Goal: Task Accomplishment & Management: Use online tool/utility

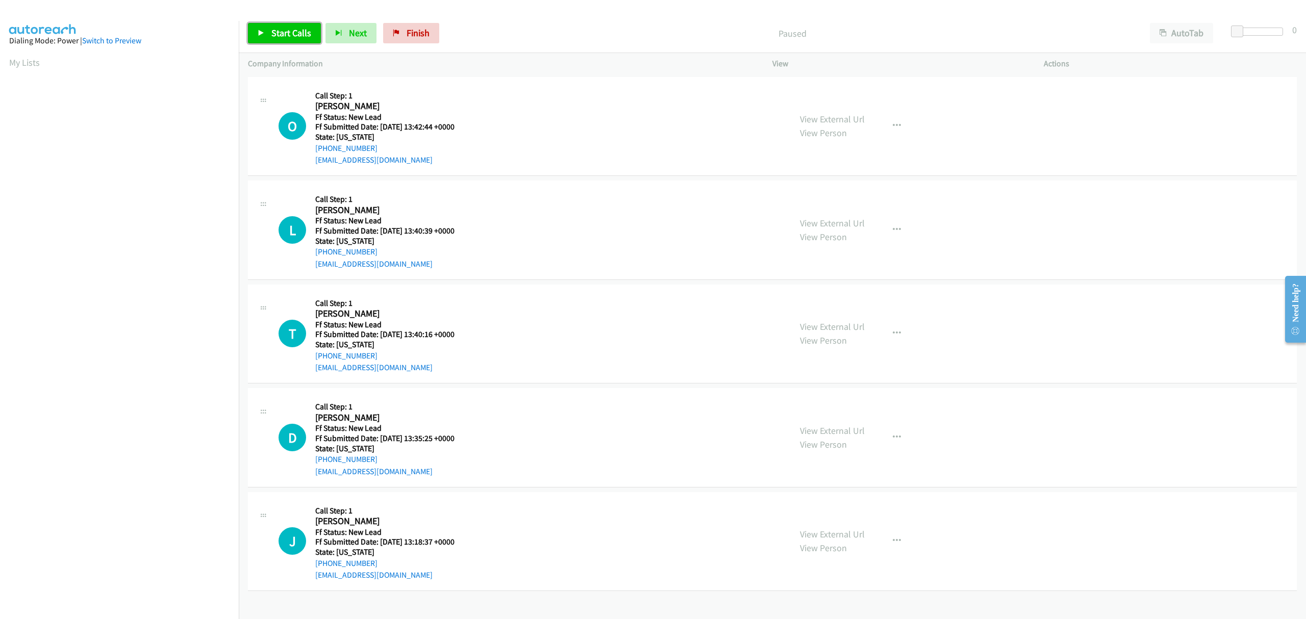
click at [290, 33] on span "Start Calls" at bounding box center [291, 33] width 40 height 12
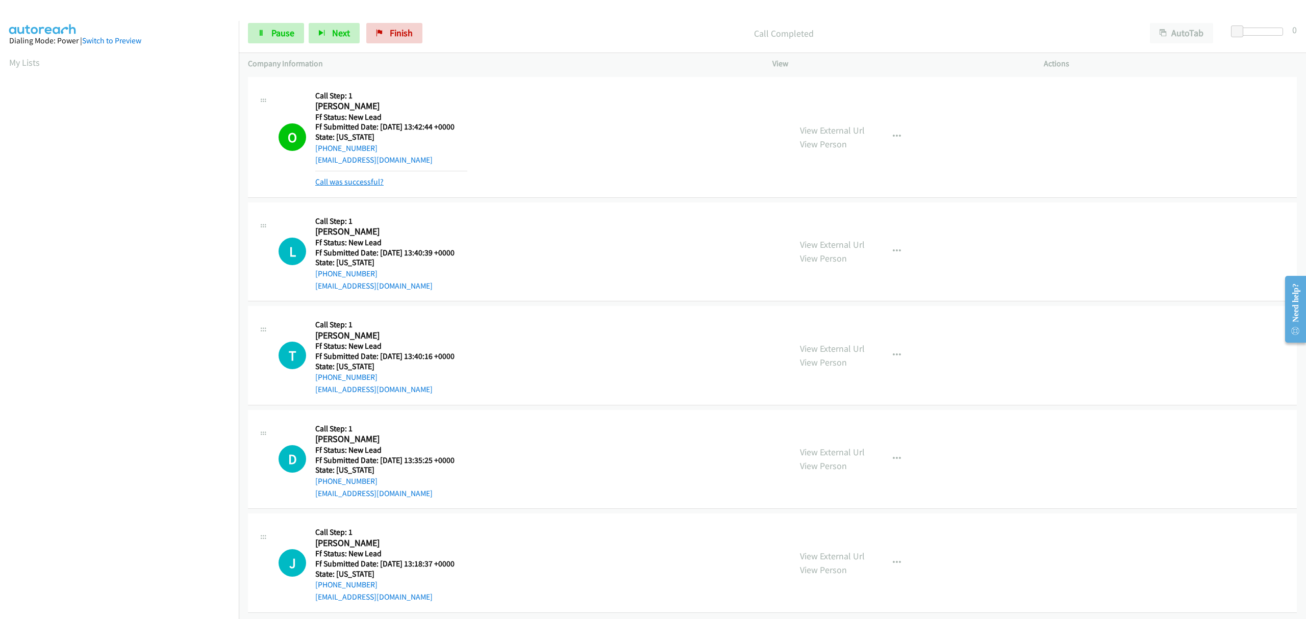
click at [373, 182] on link "Call was successful?" at bounding box center [349, 182] width 68 height 10
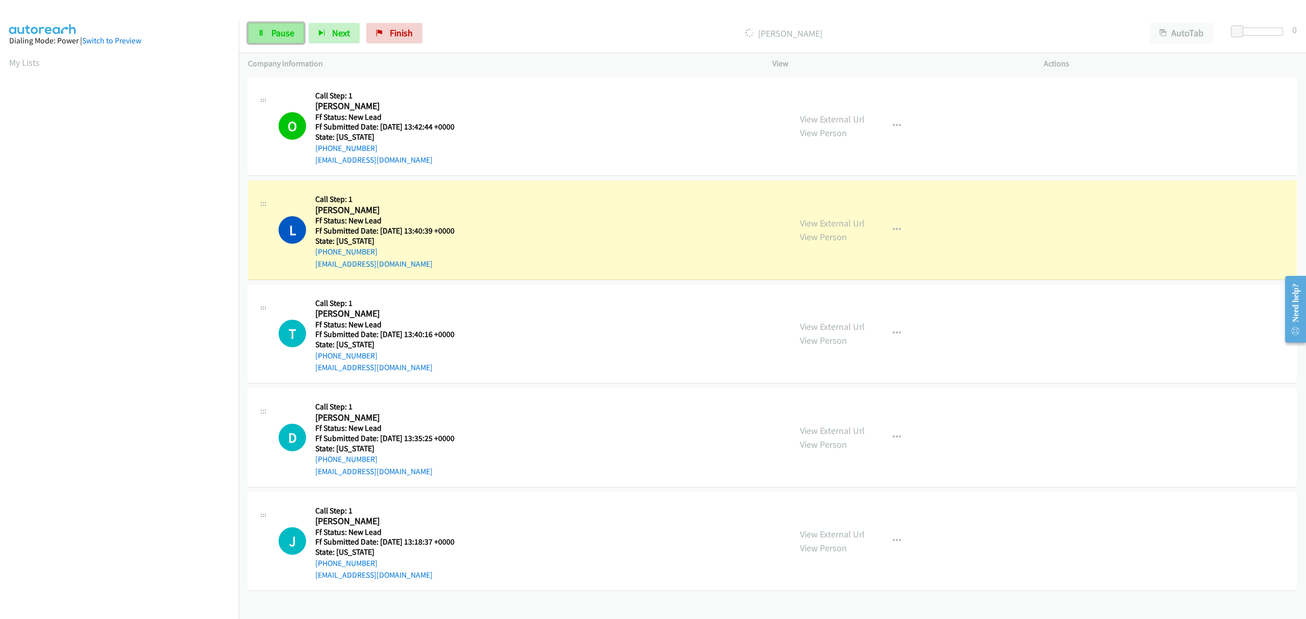
click at [274, 31] on span "Pause" at bounding box center [282, 33] width 23 height 12
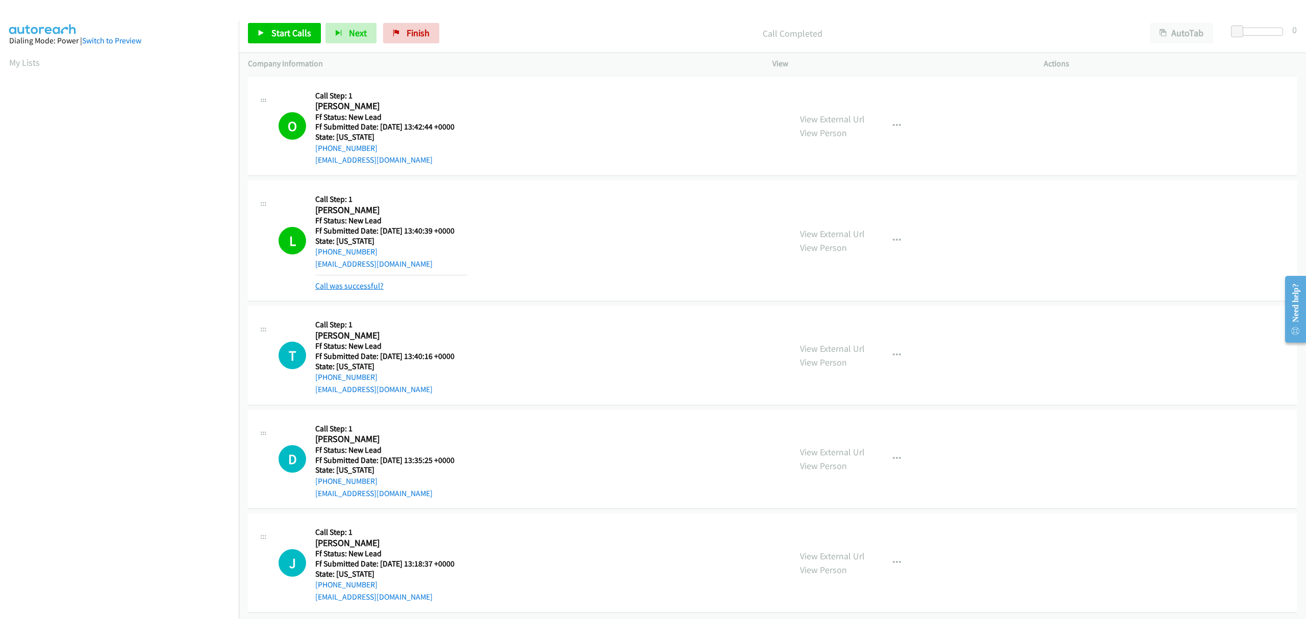
click at [376, 282] on link "Call was successful?" at bounding box center [349, 286] width 68 height 10
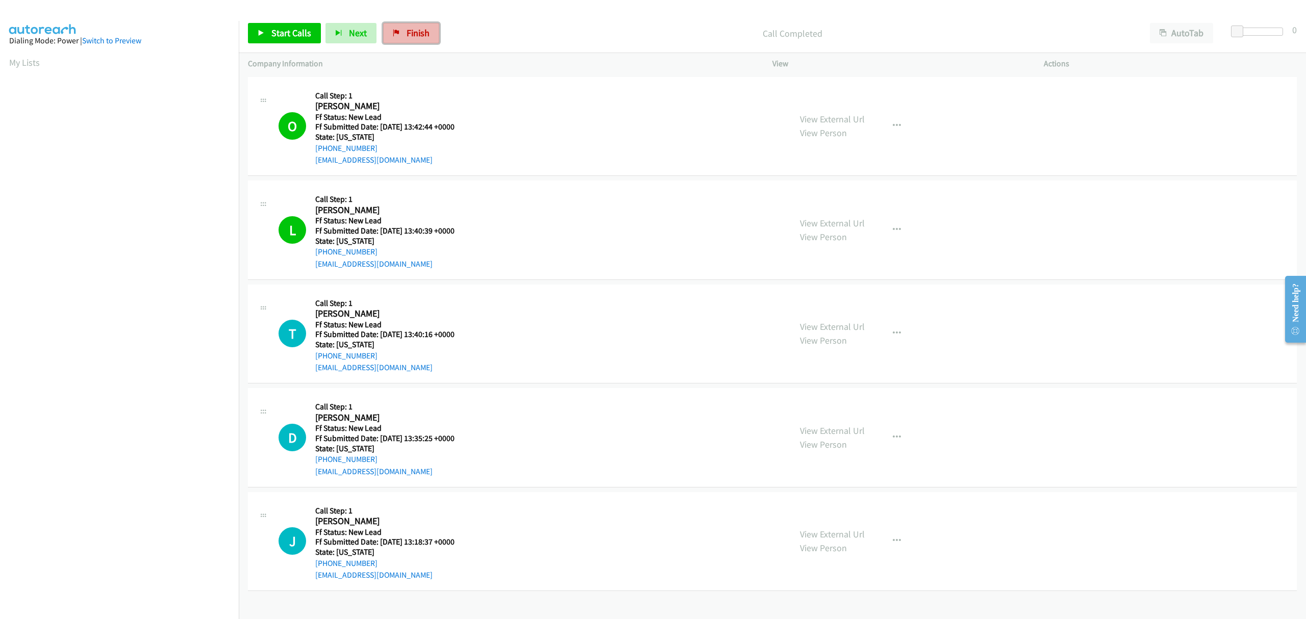
click at [410, 32] on span "Finish" at bounding box center [417, 33] width 23 height 12
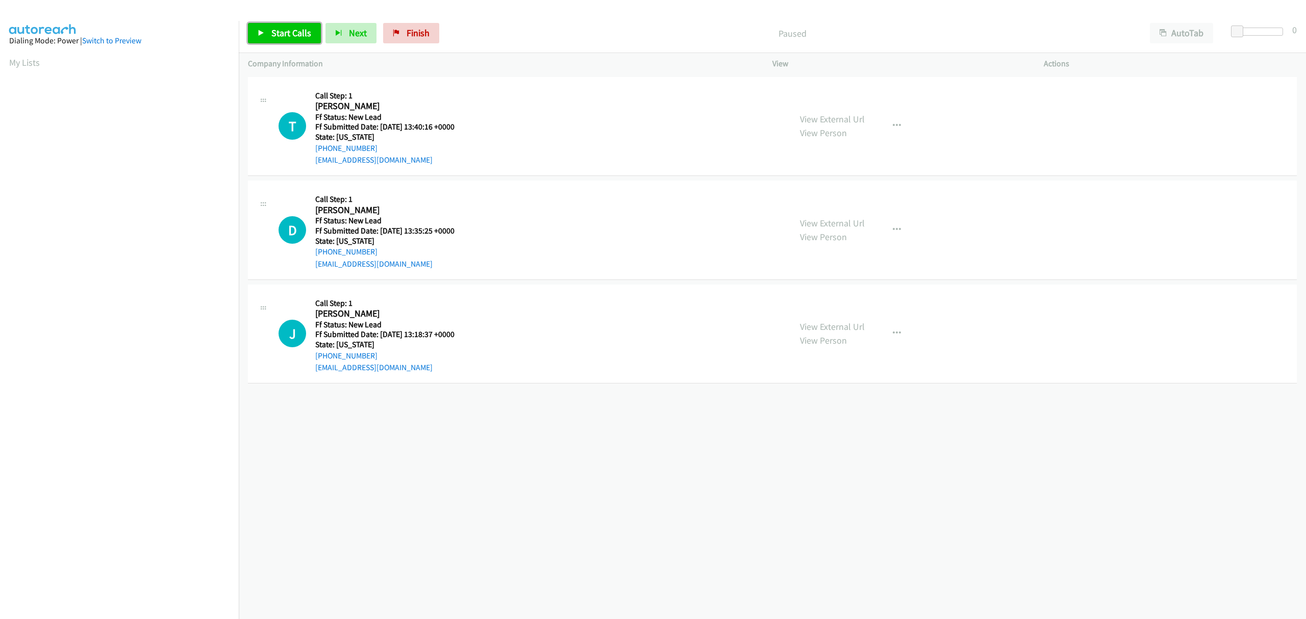
click at [293, 36] on span "Start Calls" at bounding box center [291, 33] width 40 height 12
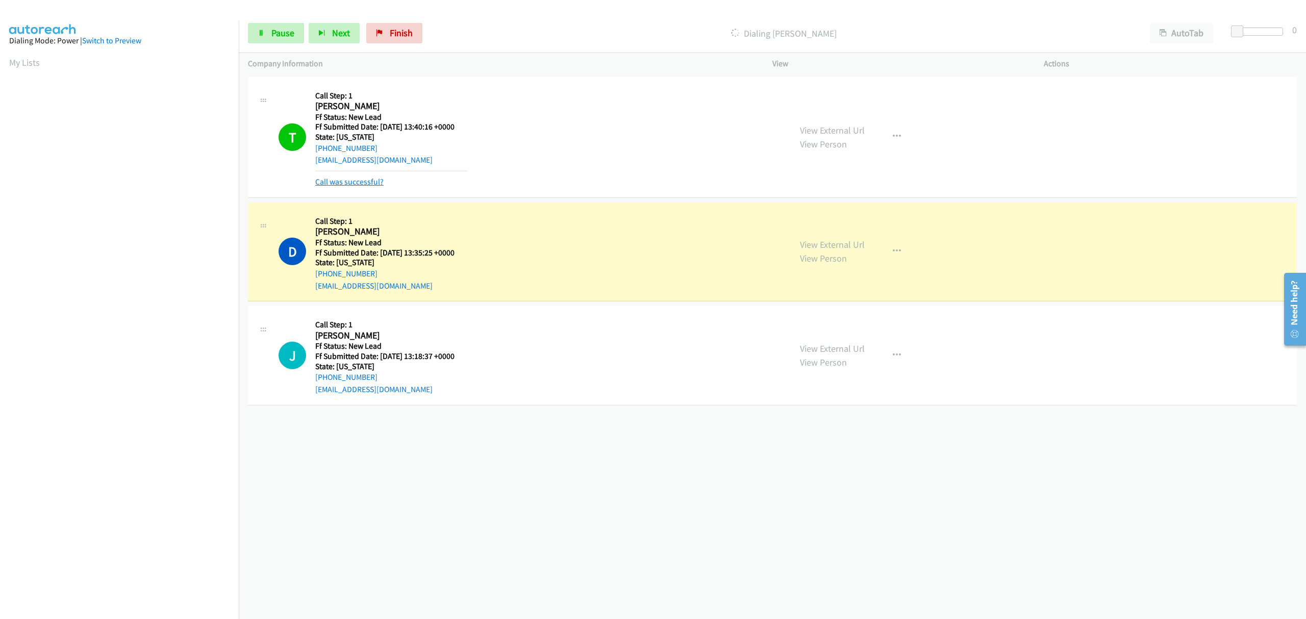
click at [374, 180] on link "Call was successful?" at bounding box center [349, 182] width 68 height 10
click at [341, 186] on link "Call was successful?" at bounding box center [349, 182] width 68 height 10
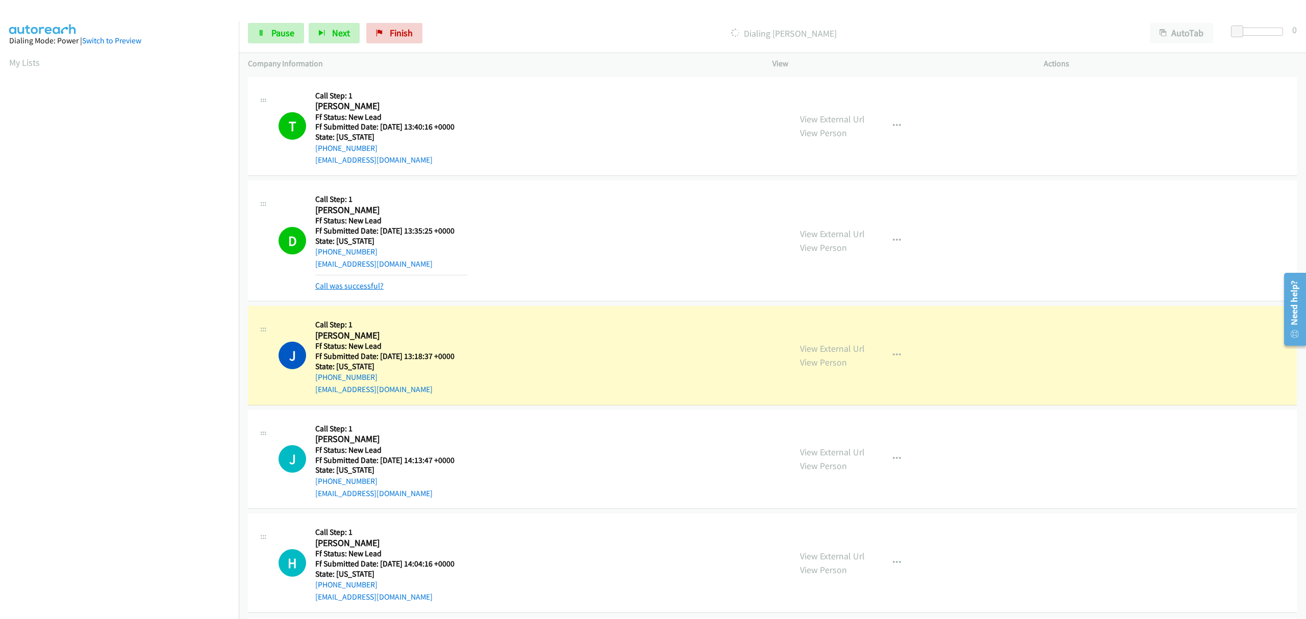
click at [363, 282] on link "Call was successful?" at bounding box center [349, 286] width 68 height 10
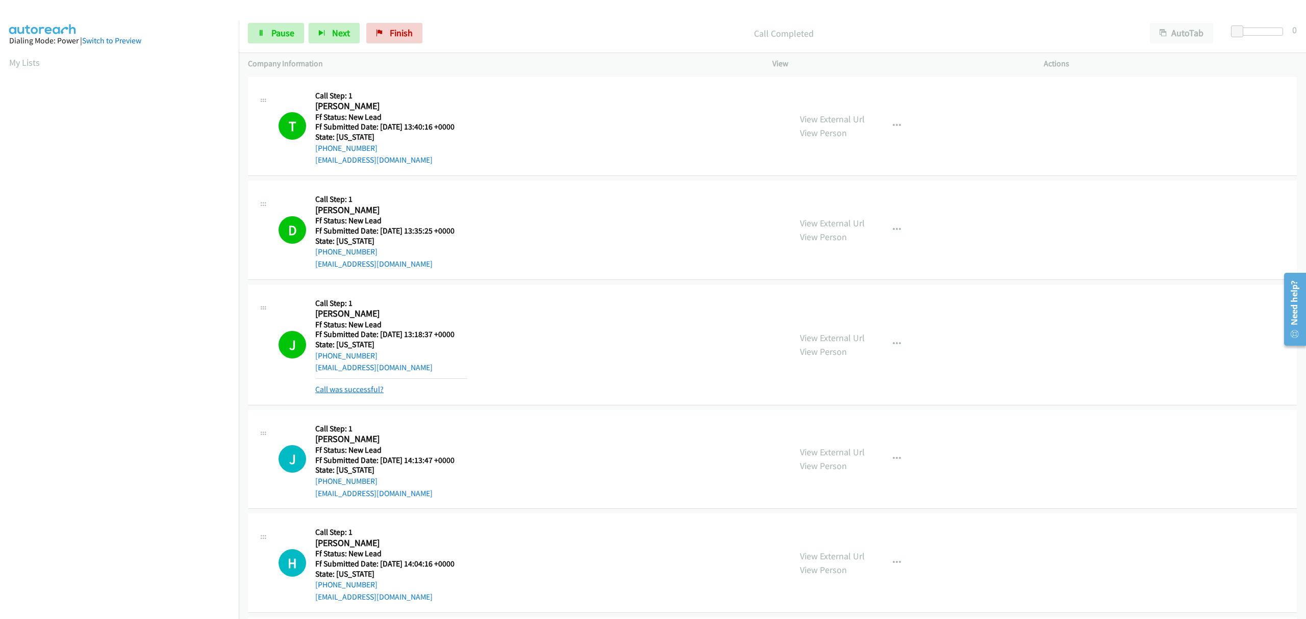
click at [349, 394] on link "Call was successful?" at bounding box center [349, 390] width 68 height 10
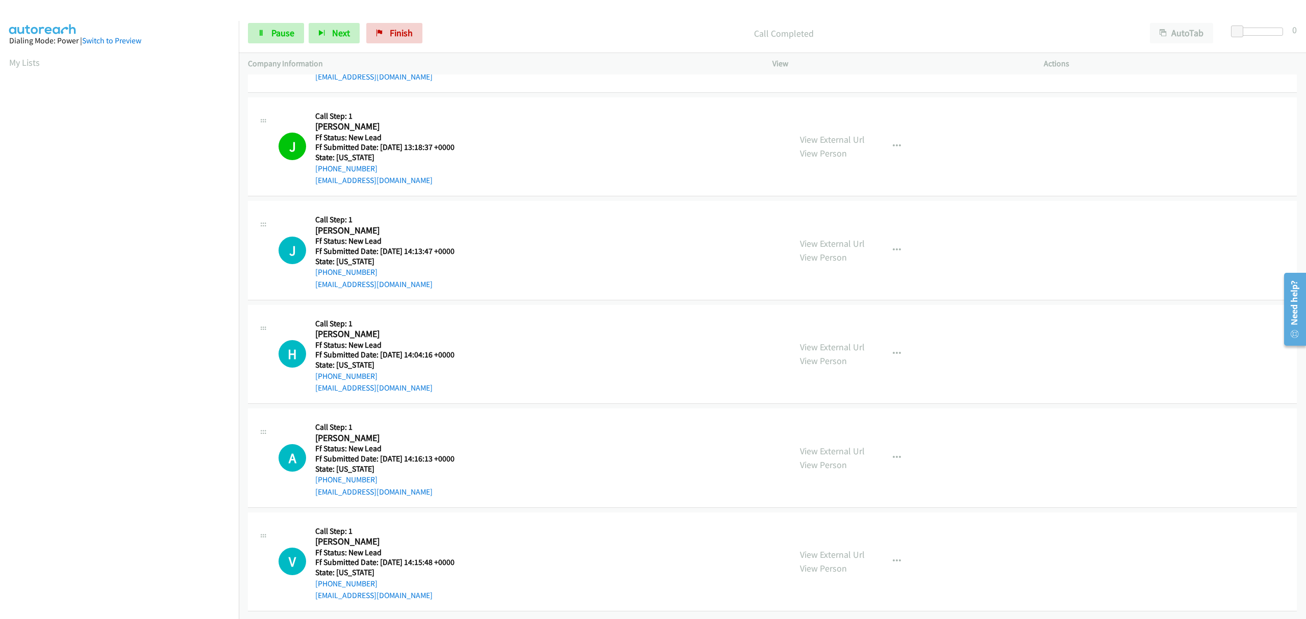
scroll to position [198, 0]
click at [386, 31] on link "Finish" at bounding box center [394, 33] width 56 height 20
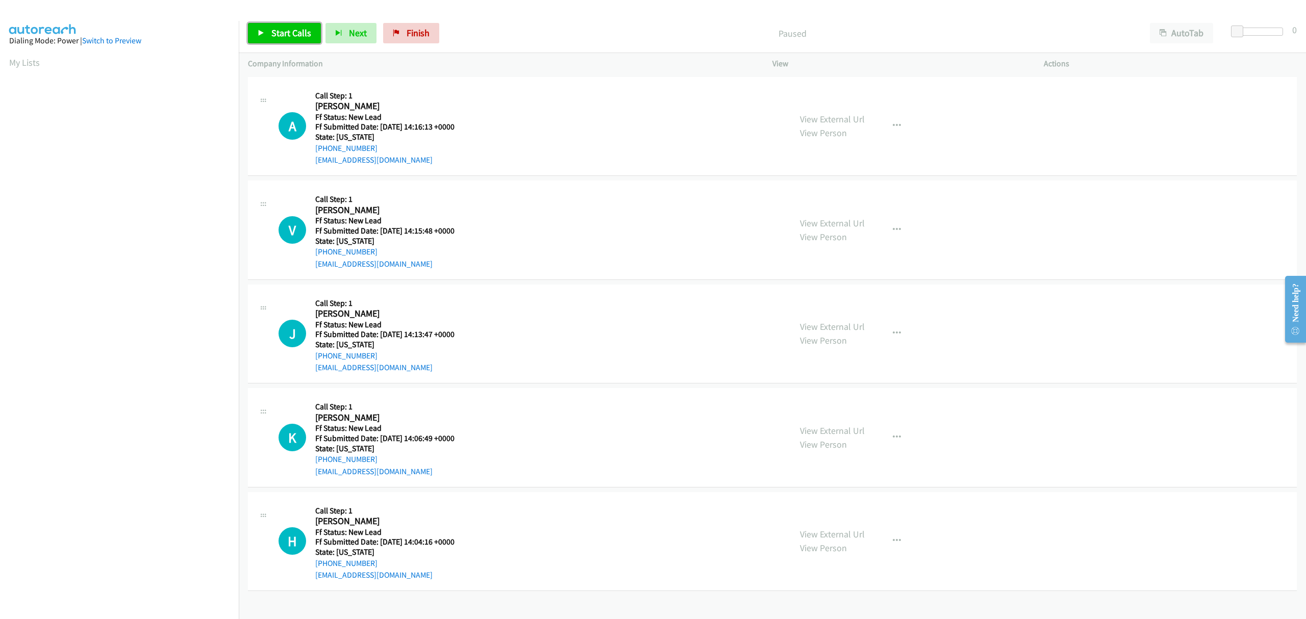
click at [278, 25] on link "Start Calls" at bounding box center [284, 33] width 73 height 20
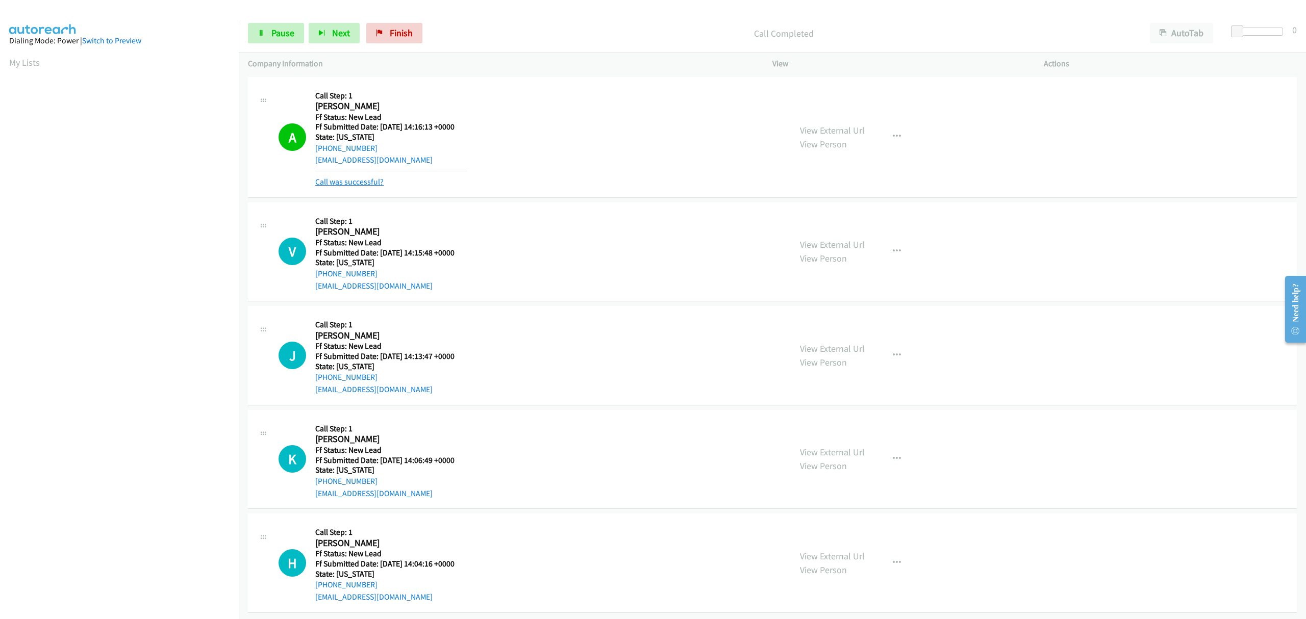
click at [345, 182] on link "Call was successful?" at bounding box center [349, 182] width 68 height 10
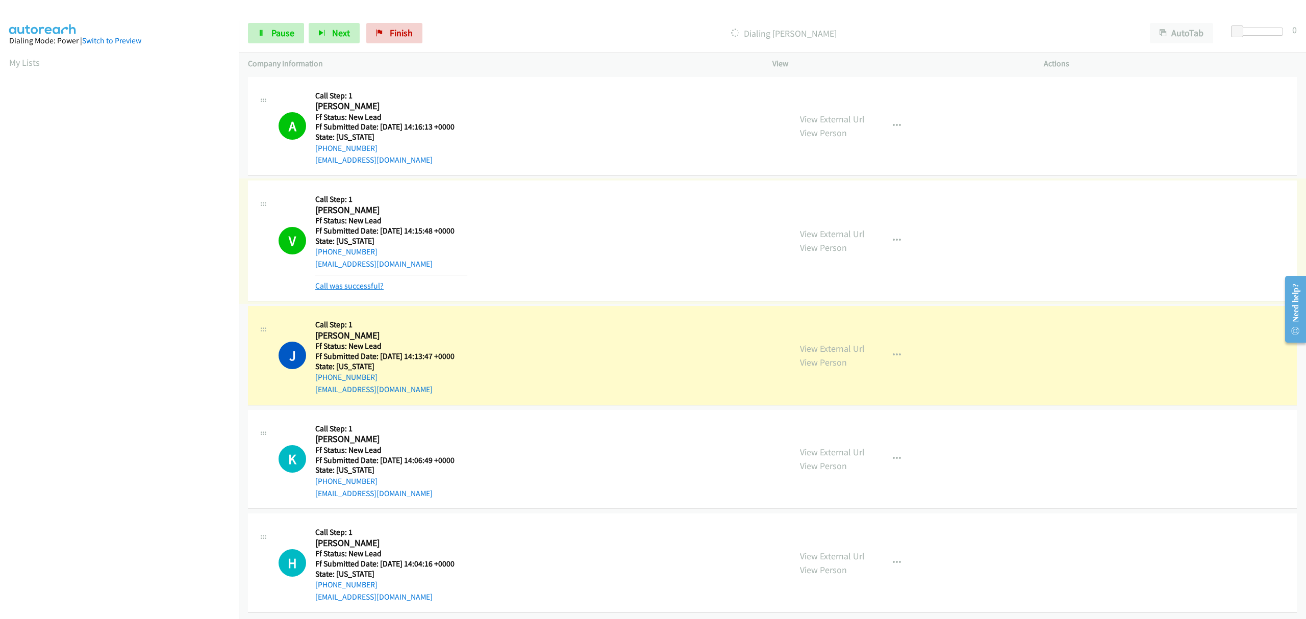
click at [378, 282] on link "Call was successful?" at bounding box center [349, 286] width 68 height 10
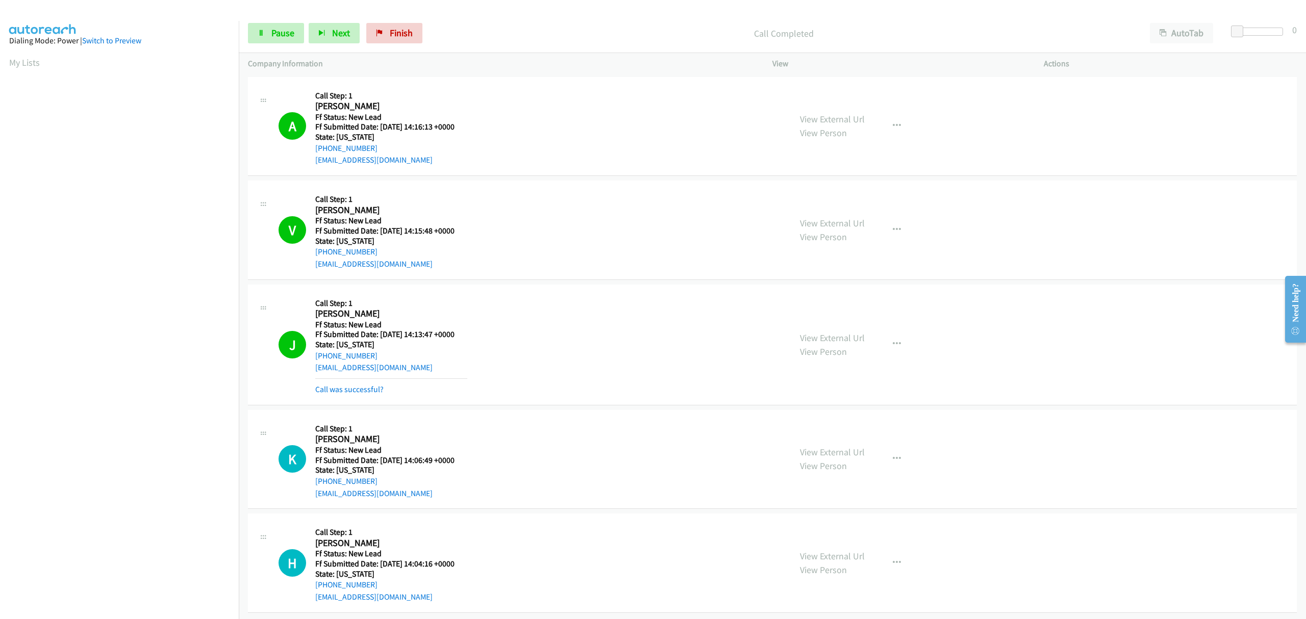
click at [890, 332] on div "View External Url View Person View External Url Email Schedule/Manage Callback …" at bounding box center [931, 345] width 281 height 102
click at [884, 343] on button "button" at bounding box center [897, 344] width 28 height 20
click at [800, 435] on link "Add to do not call list" at bounding box center [842, 431] width 136 height 20
click at [362, 392] on link "Call was successful?" at bounding box center [349, 390] width 68 height 10
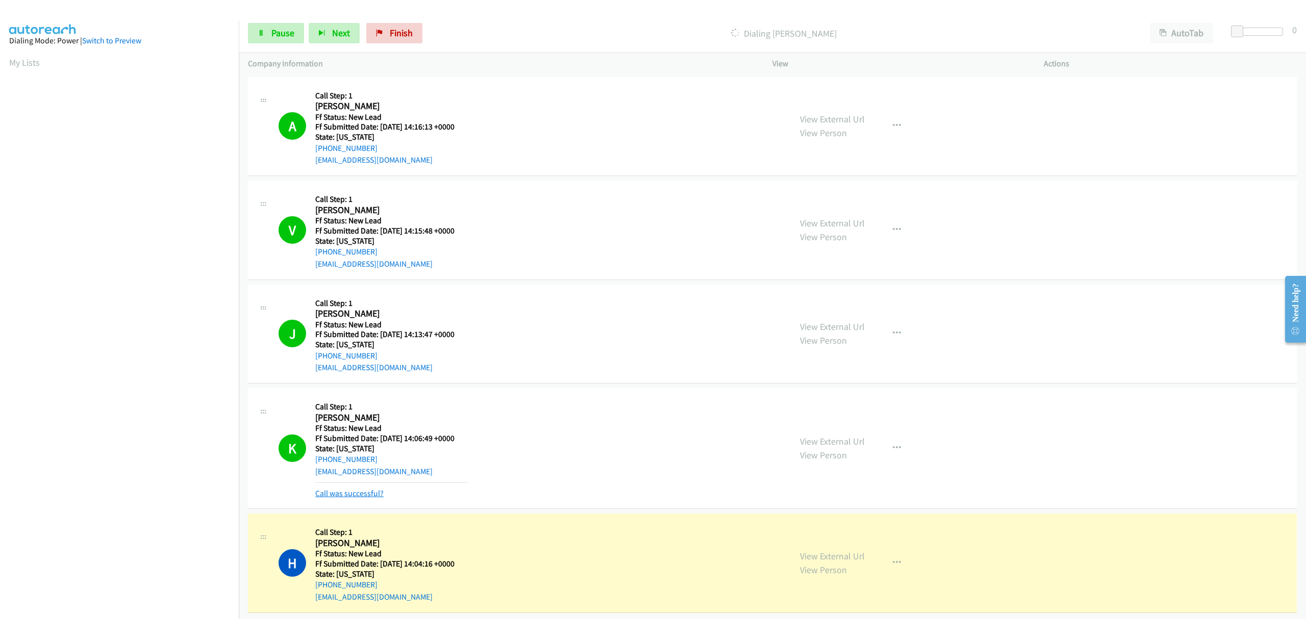
click at [356, 492] on link "Call was successful?" at bounding box center [349, 494] width 68 height 10
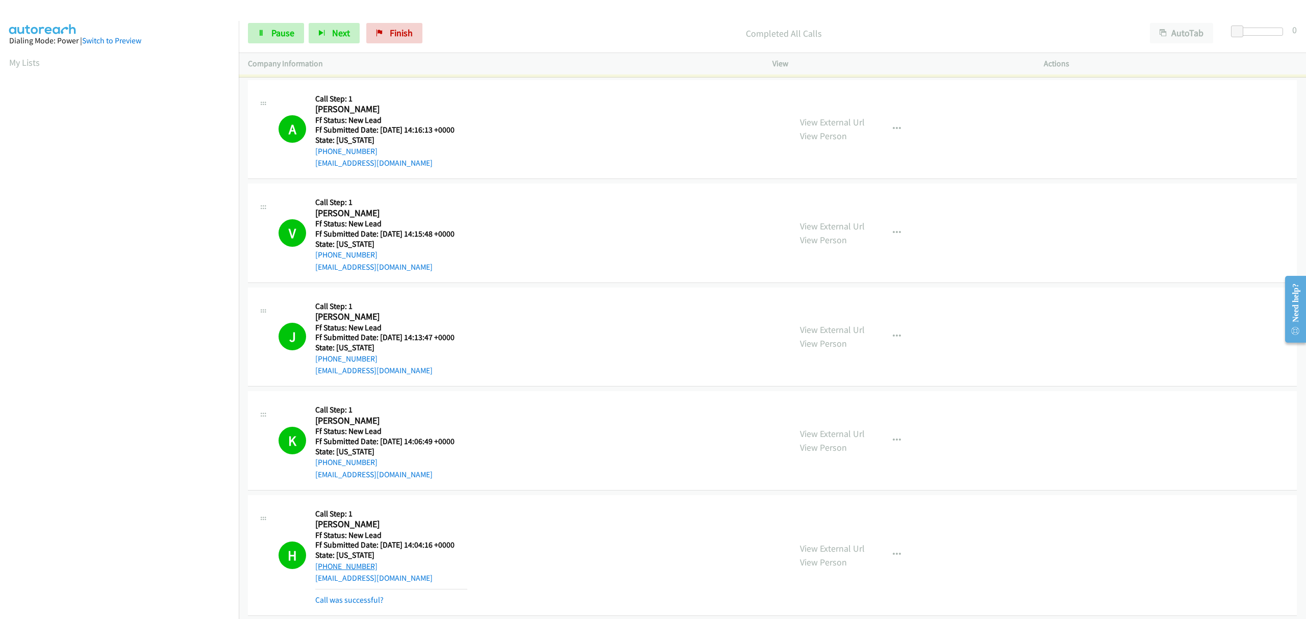
scroll to position [44, 0]
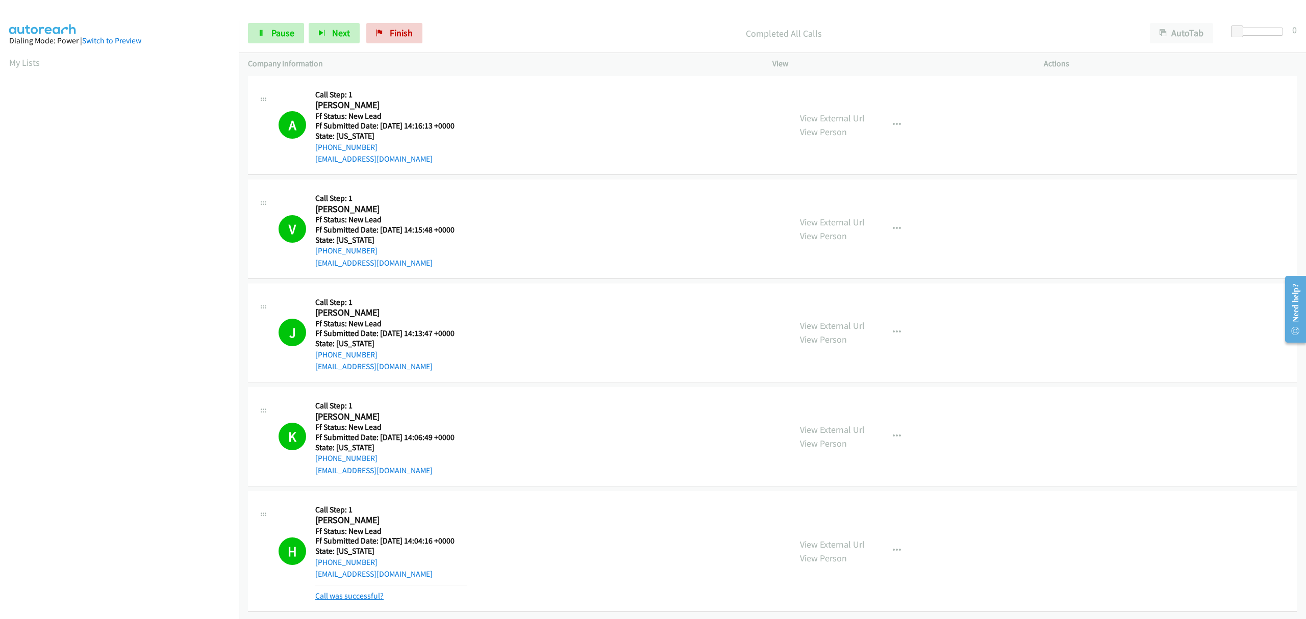
click at [355, 591] on link "Call was successful?" at bounding box center [349, 596] width 68 height 10
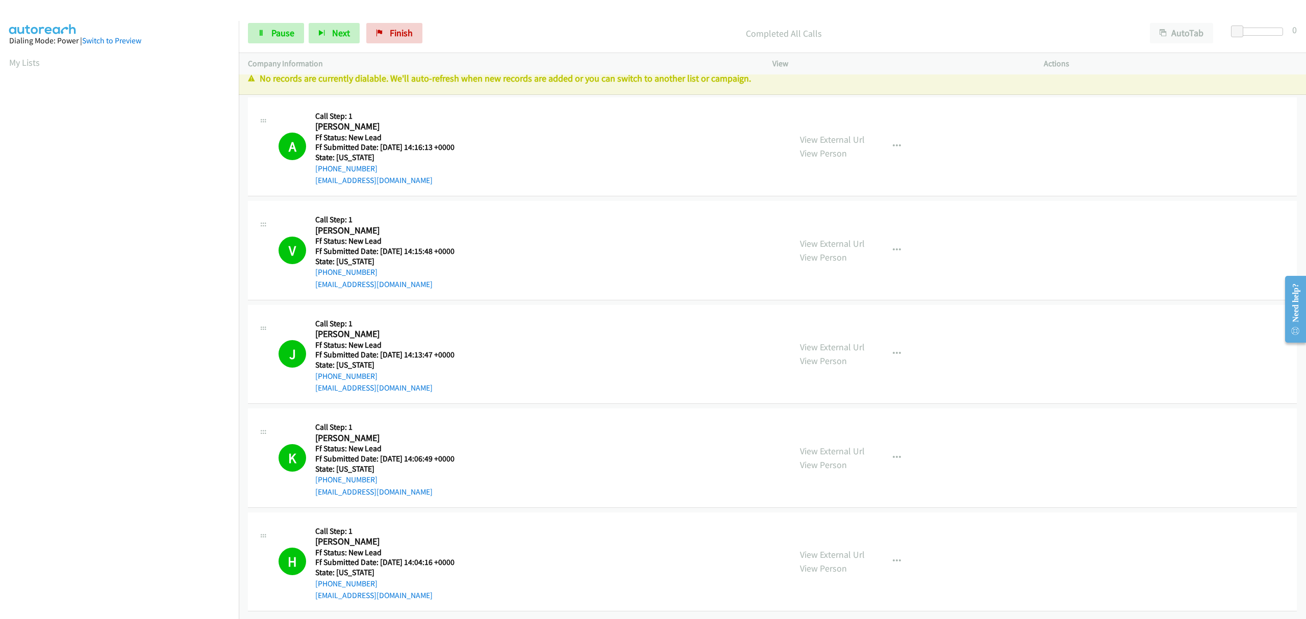
scroll to position [22, 0]
click at [398, 34] on span "Finish" at bounding box center [401, 33] width 23 height 12
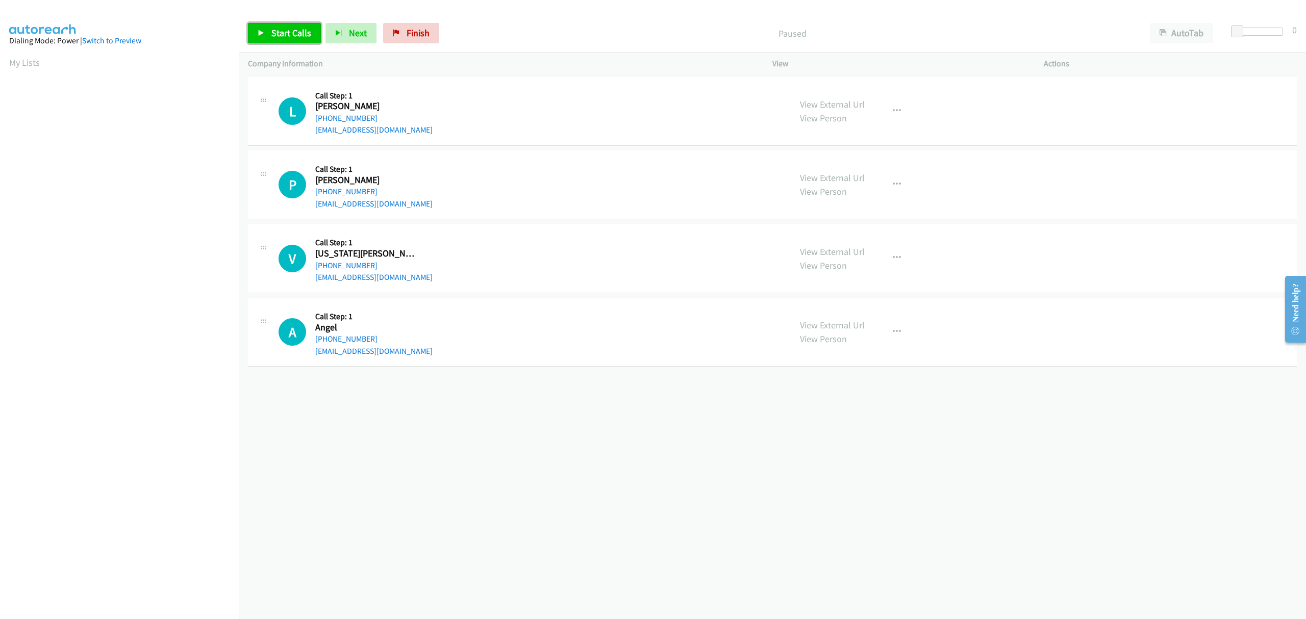
click at [290, 31] on span "Start Calls" at bounding box center [291, 33] width 40 height 12
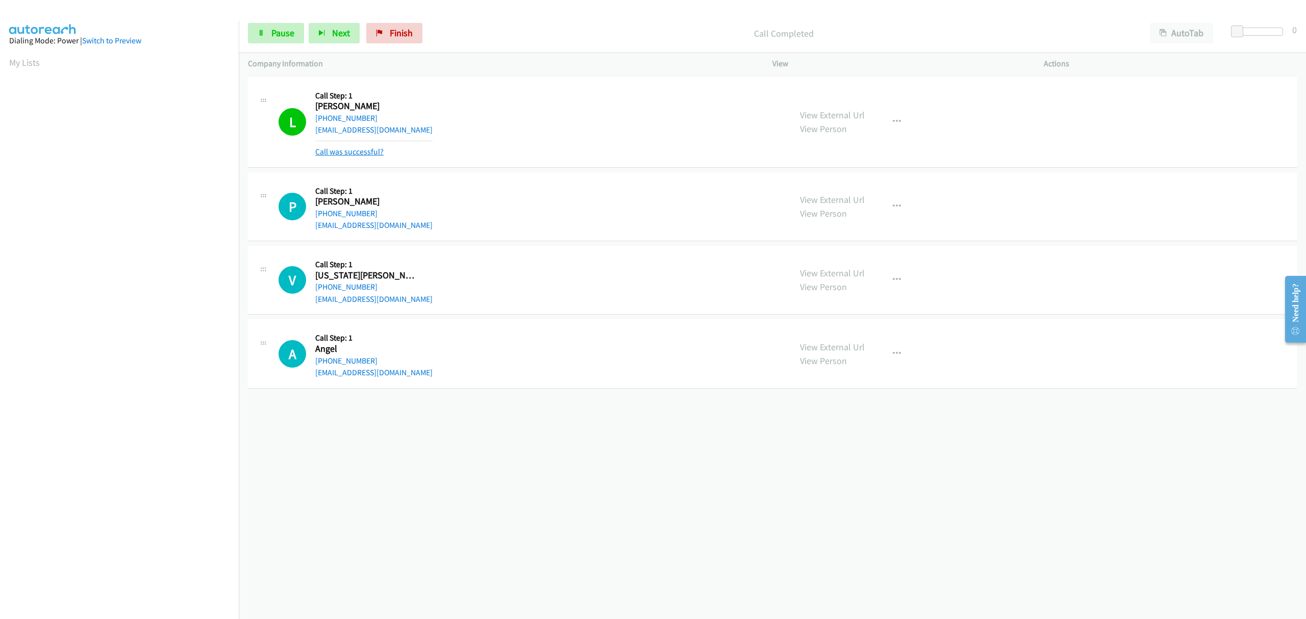
click at [374, 150] on link "Call was successful?" at bounding box center [349, 152] width 68 height 10
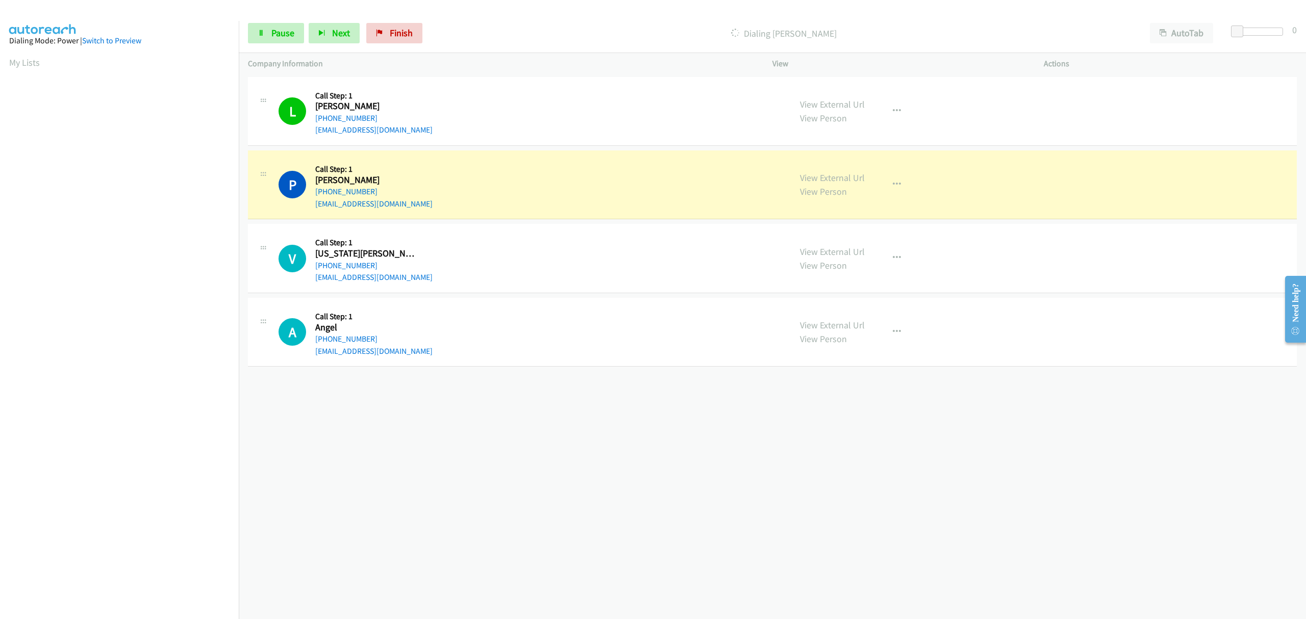
scroll to position [0, 2]
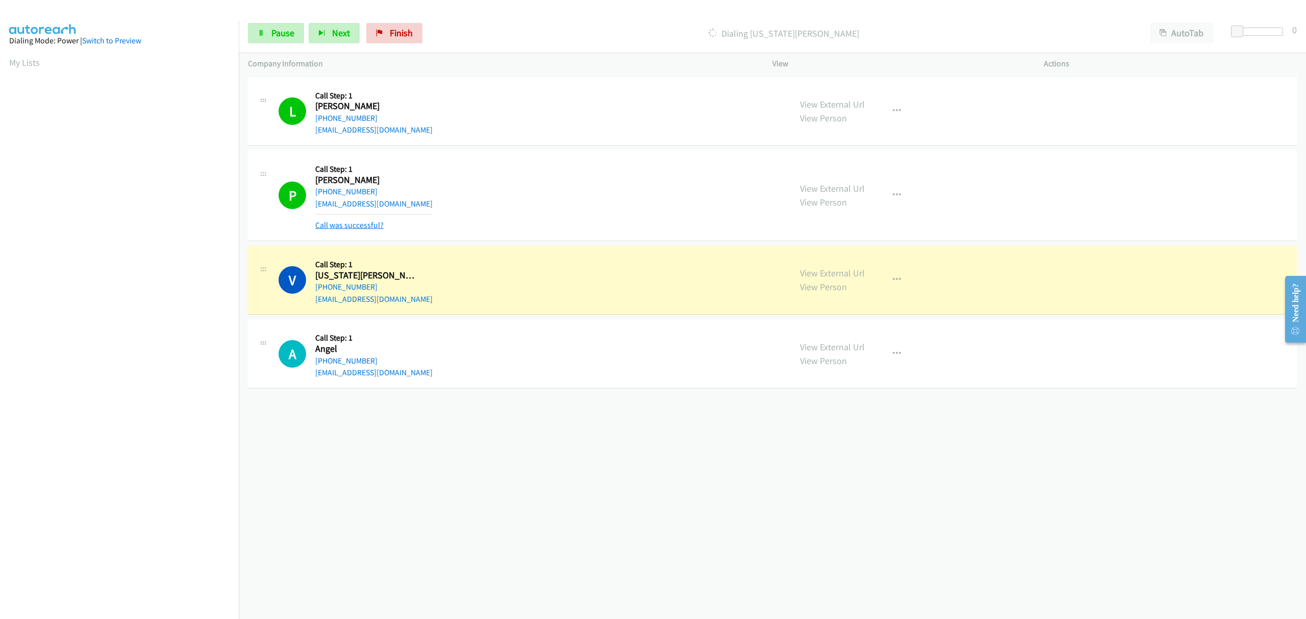
click at [356, 223] on link "Call was successful?" at bounding box center [349, 225] width 68 height 10
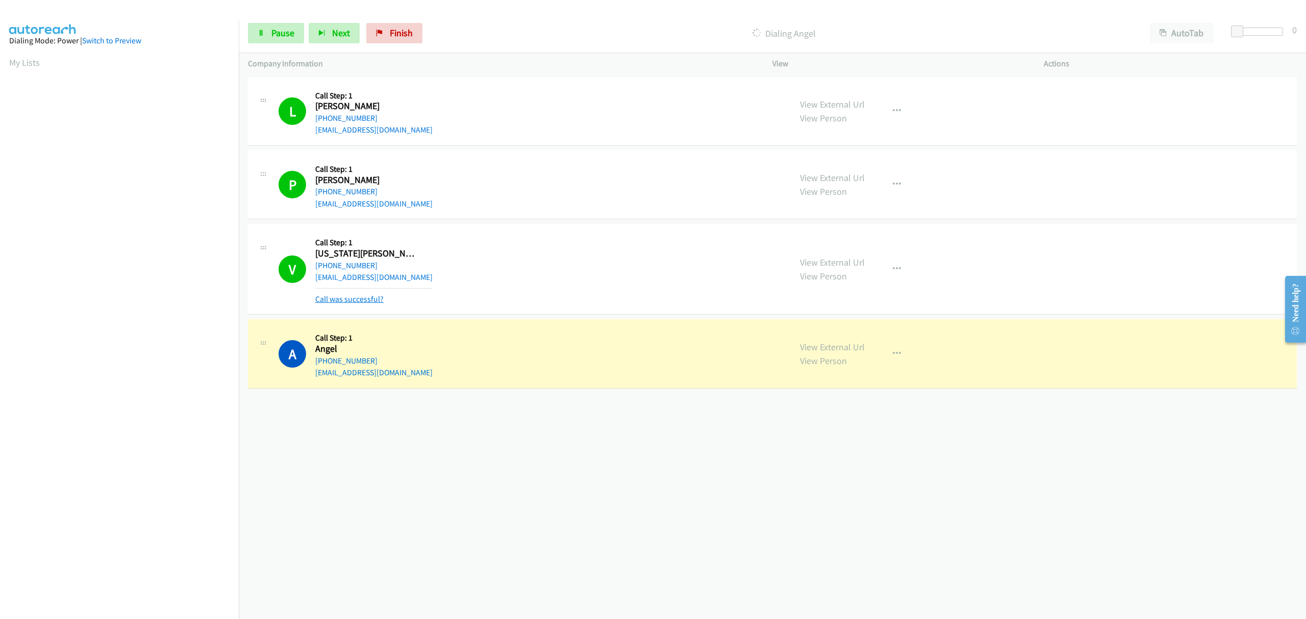
click at [340, 299] on link "Call was successful?" at bounding box center [349, 299] width 68 height 10
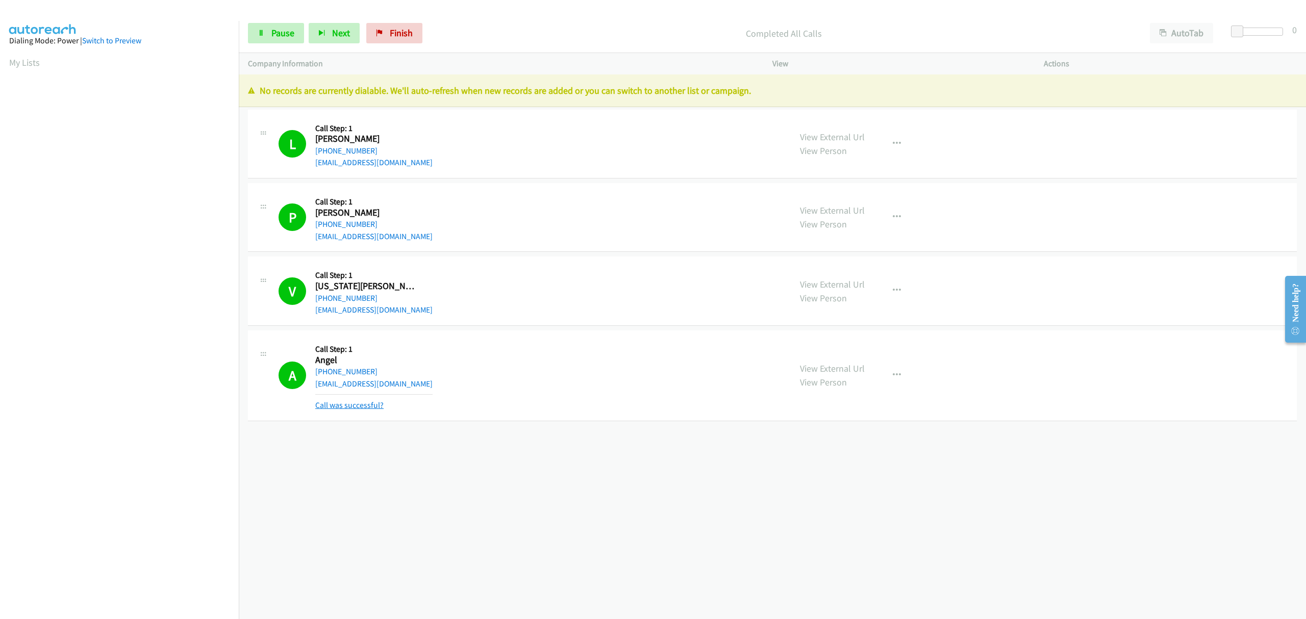
click at [360, 406] on link "Call was successful?" at bounding box center [349, 405] width 68 height 10
click at [390, 32] on span "Finish" at bounding box center [401, 33] width 23 height 12
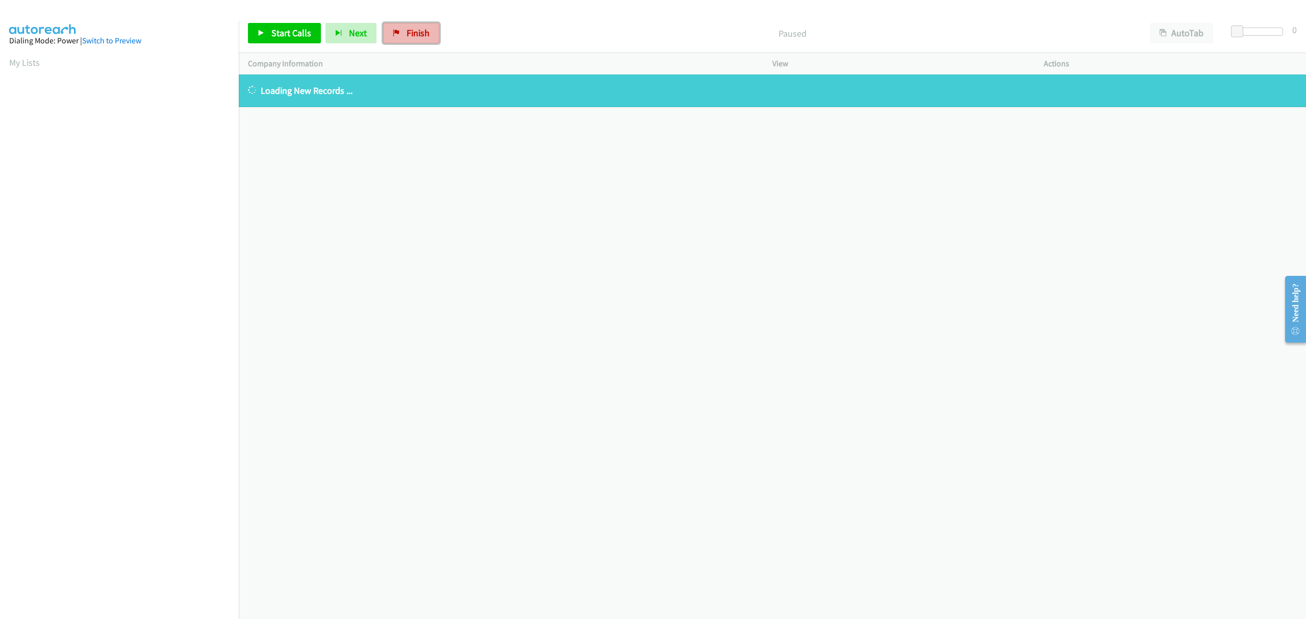
click at [398, 28] on link "Finish" at bounding box center [411, 33] width 56 height 20
click at [411, 29] on span "Finish" at bounding box center [417, 33] width 23 height 12
